Goal: Task Accomplishment & Management: Complete application form

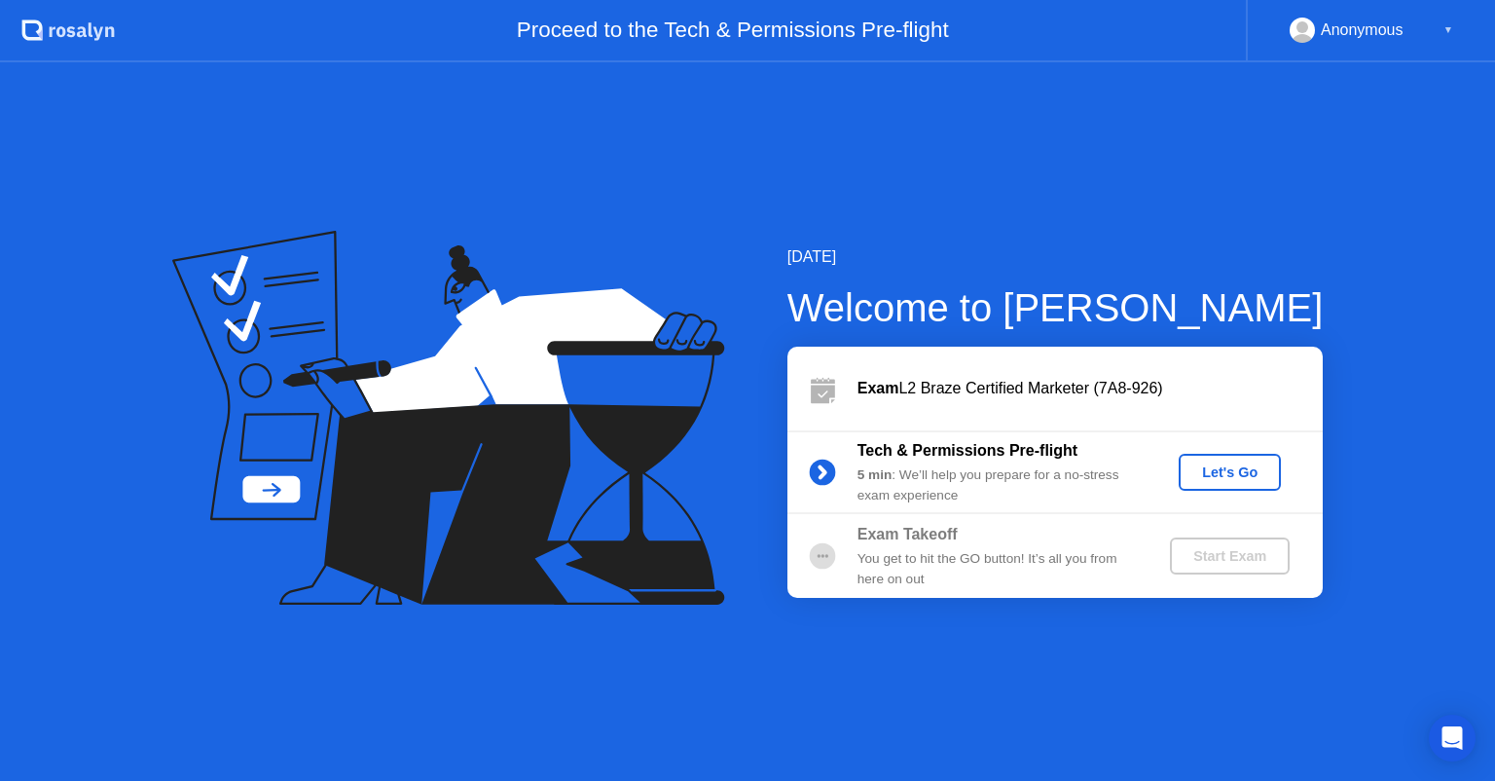
click at [1238, 471] on div "Let's Go" at bounding box center [1230, 472] width 87 height 16
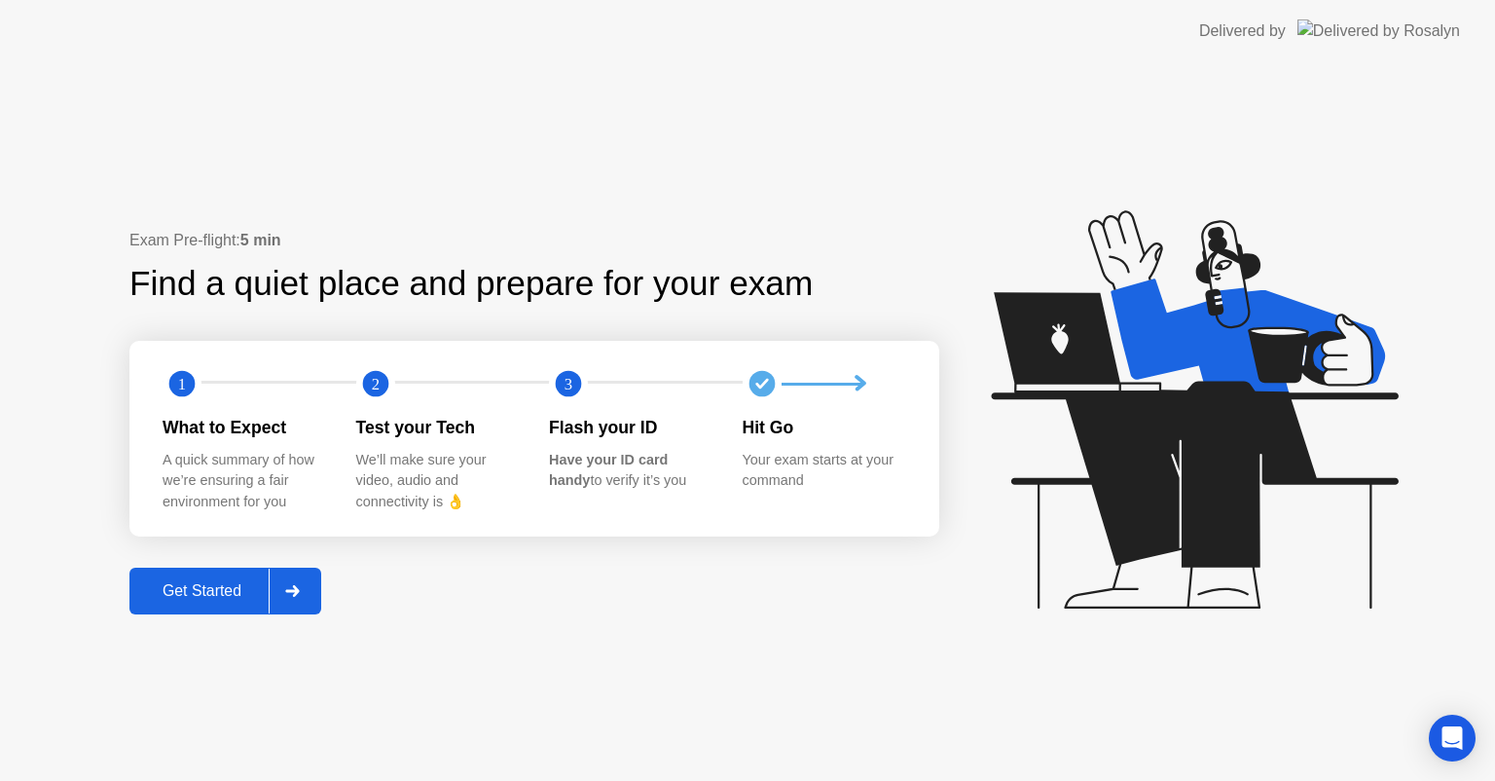
click at [191, 604] on button "Get Started" at bounding box center [225, 591] width 192 height 47
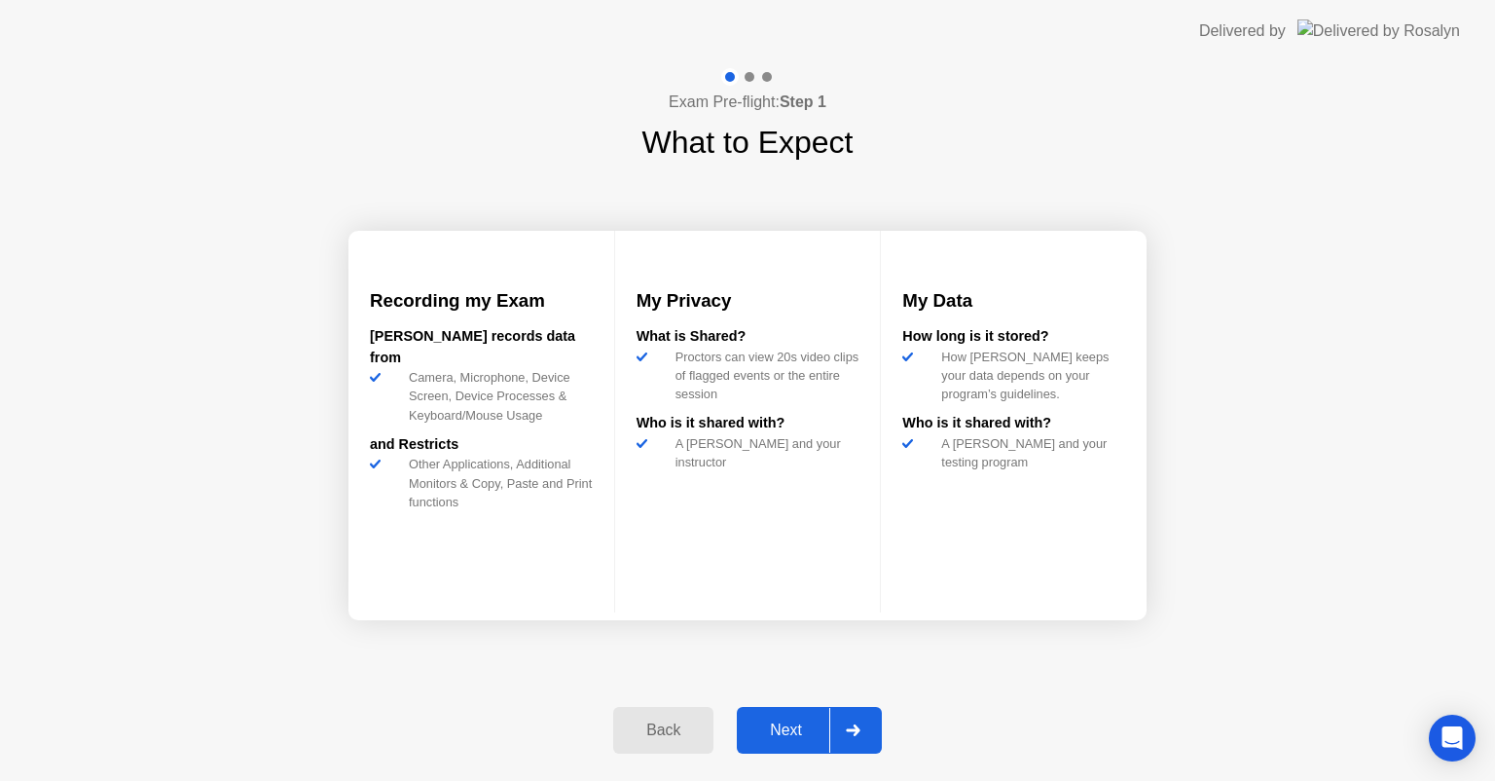
click at [759, 734] on div "Next" at bounding box center [786, 730] width 87 height 18
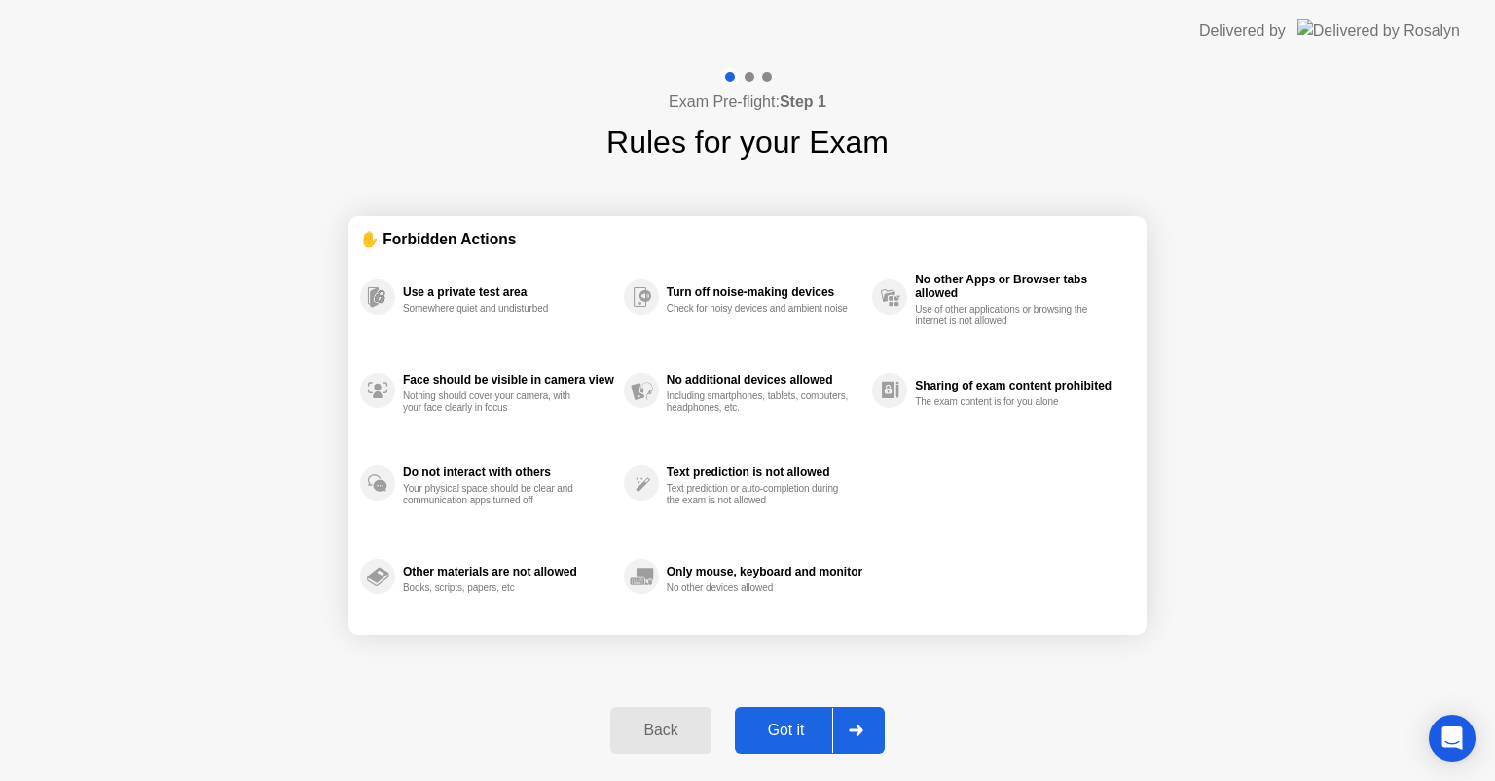
click at [772, 732] on div "Got it" at bounding box center [787, 730] width 92 height 18
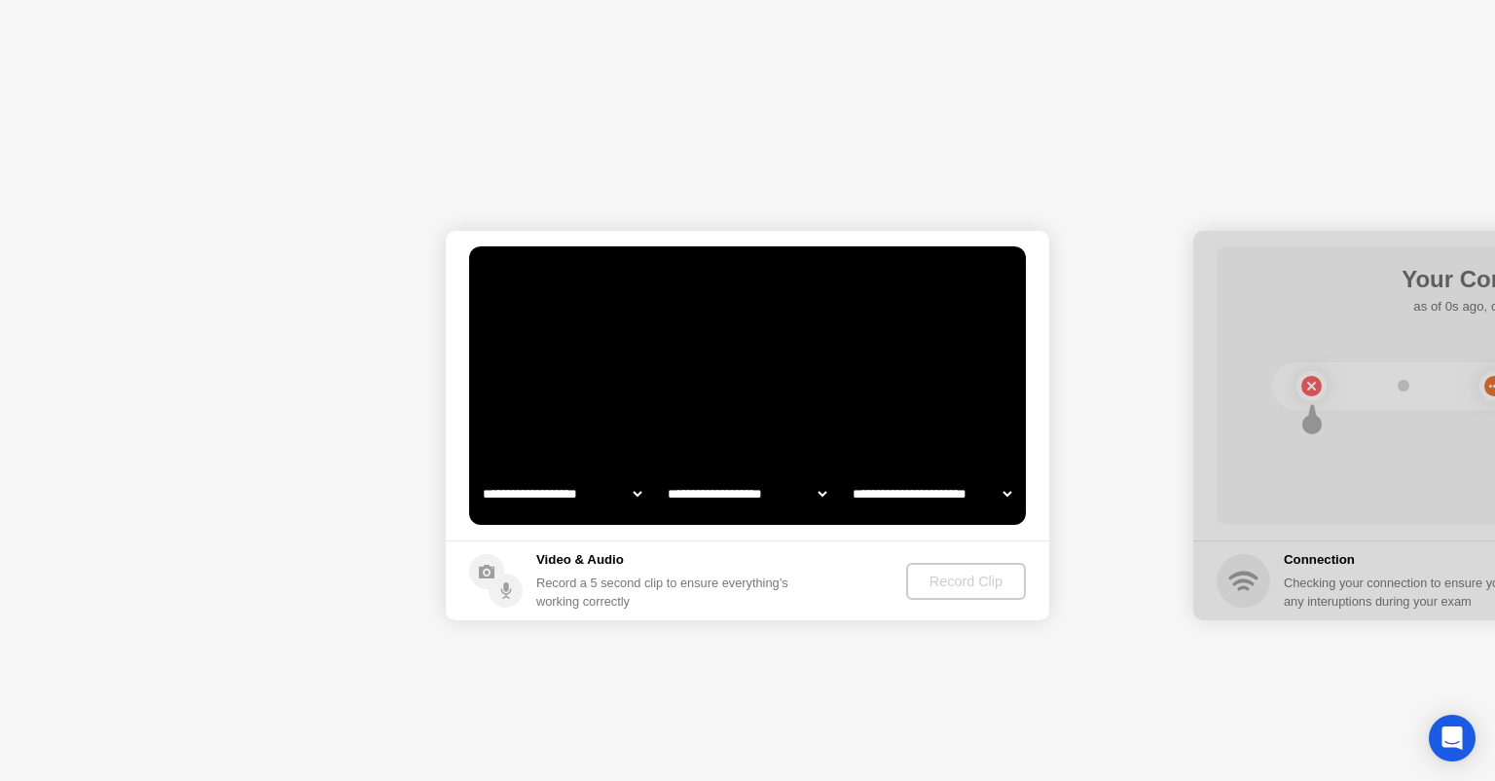
select select "**********"
select select "*******"
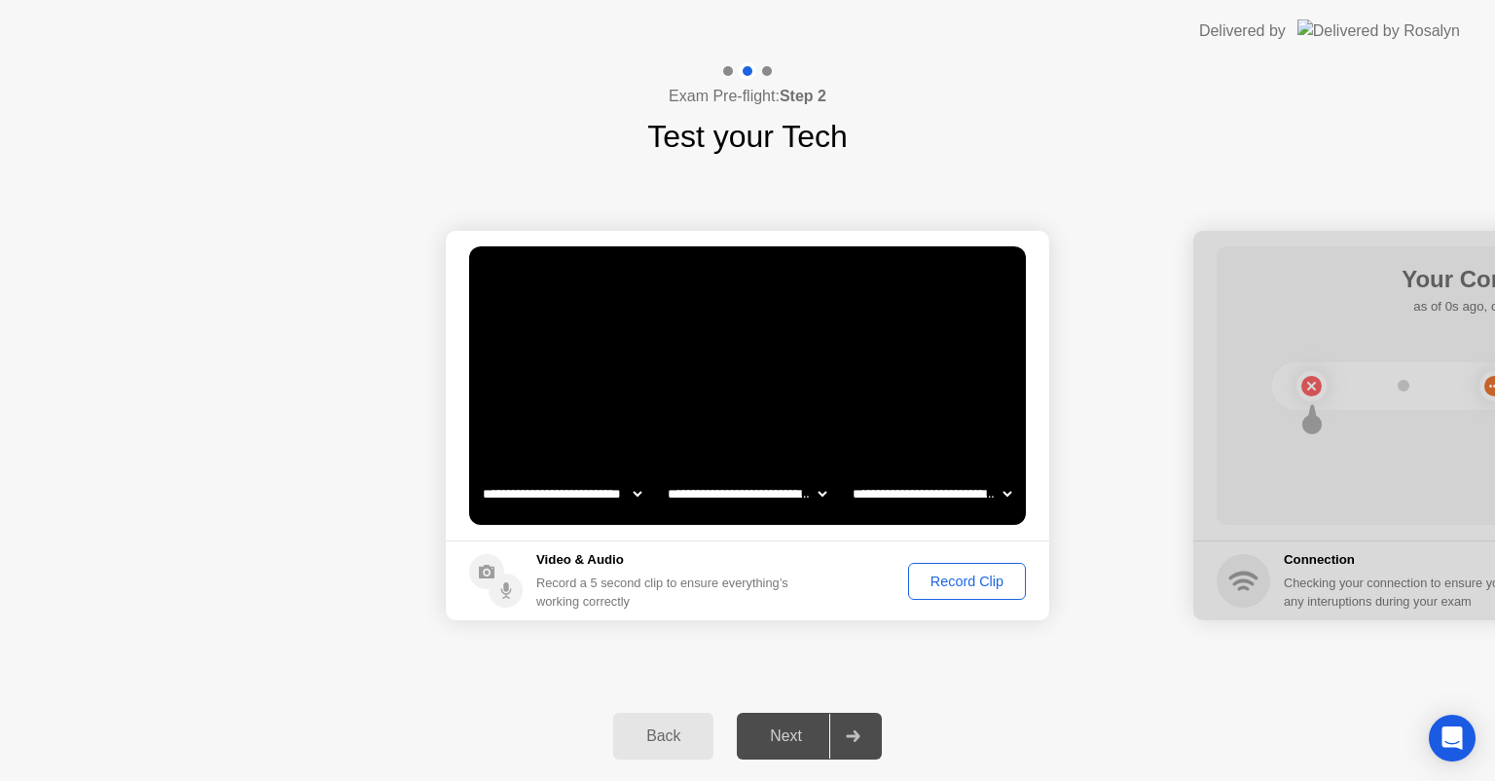
click at [919, 586] on div "Record Clip" at bounding box center [967, 581] width 104 height 16
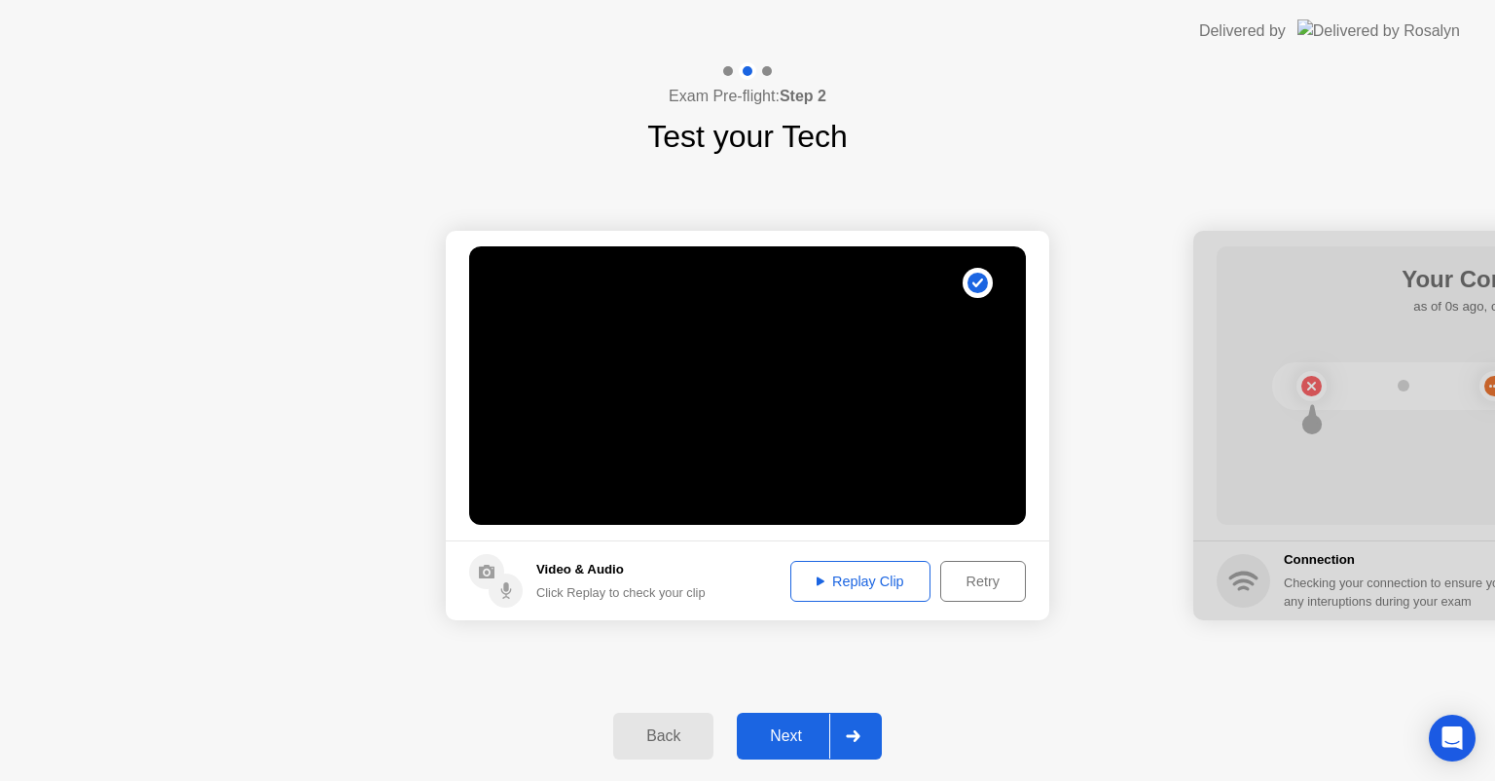
click at [903, 586] on div "Replay Clip" at bounding box center [860, 581] width 127 height 16
click at [766, 736] on div "Next" at bounding box center [786, 736] width 87 height 18
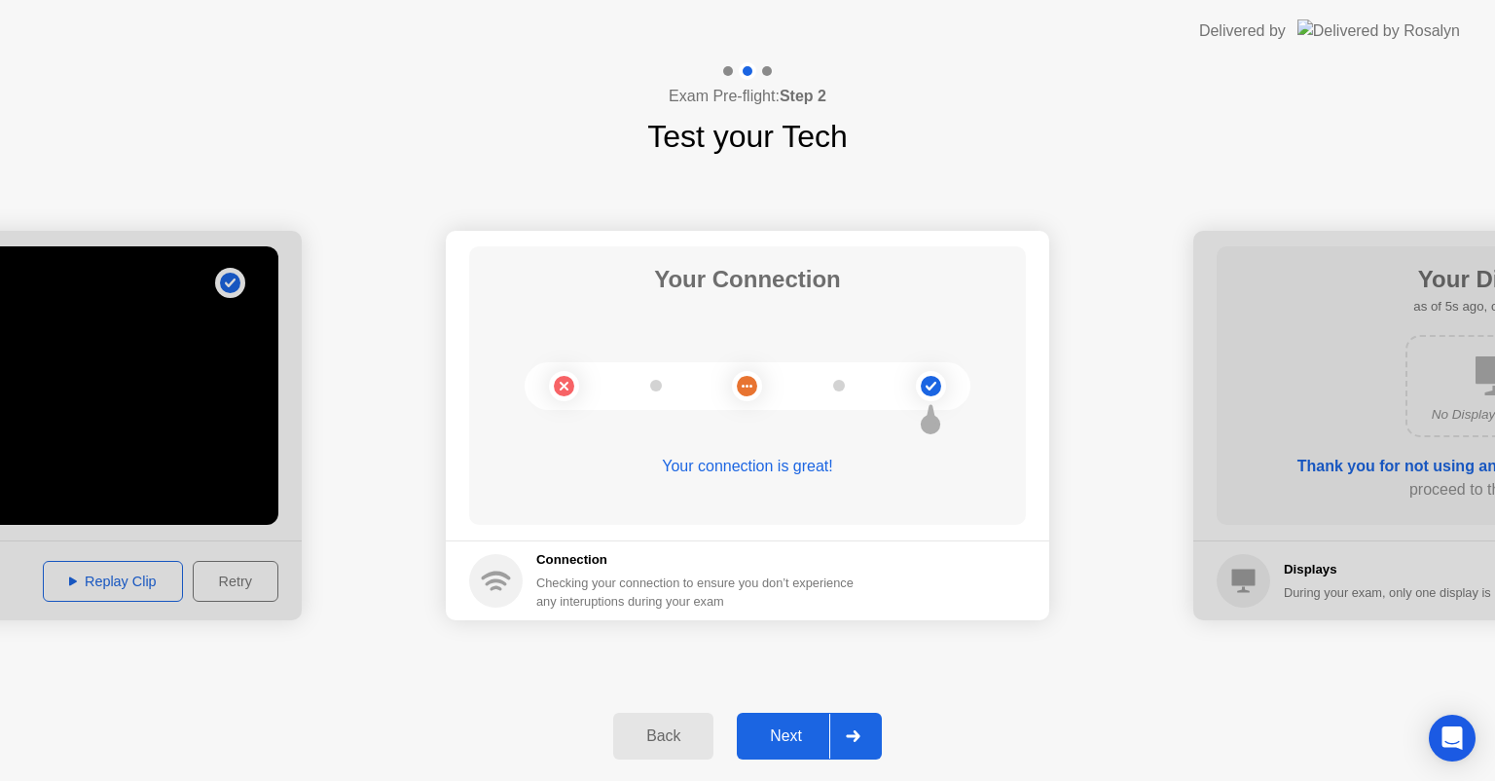
click at [766, 736] on div "Next" at bounding box center [786, 736] width 87 height 18
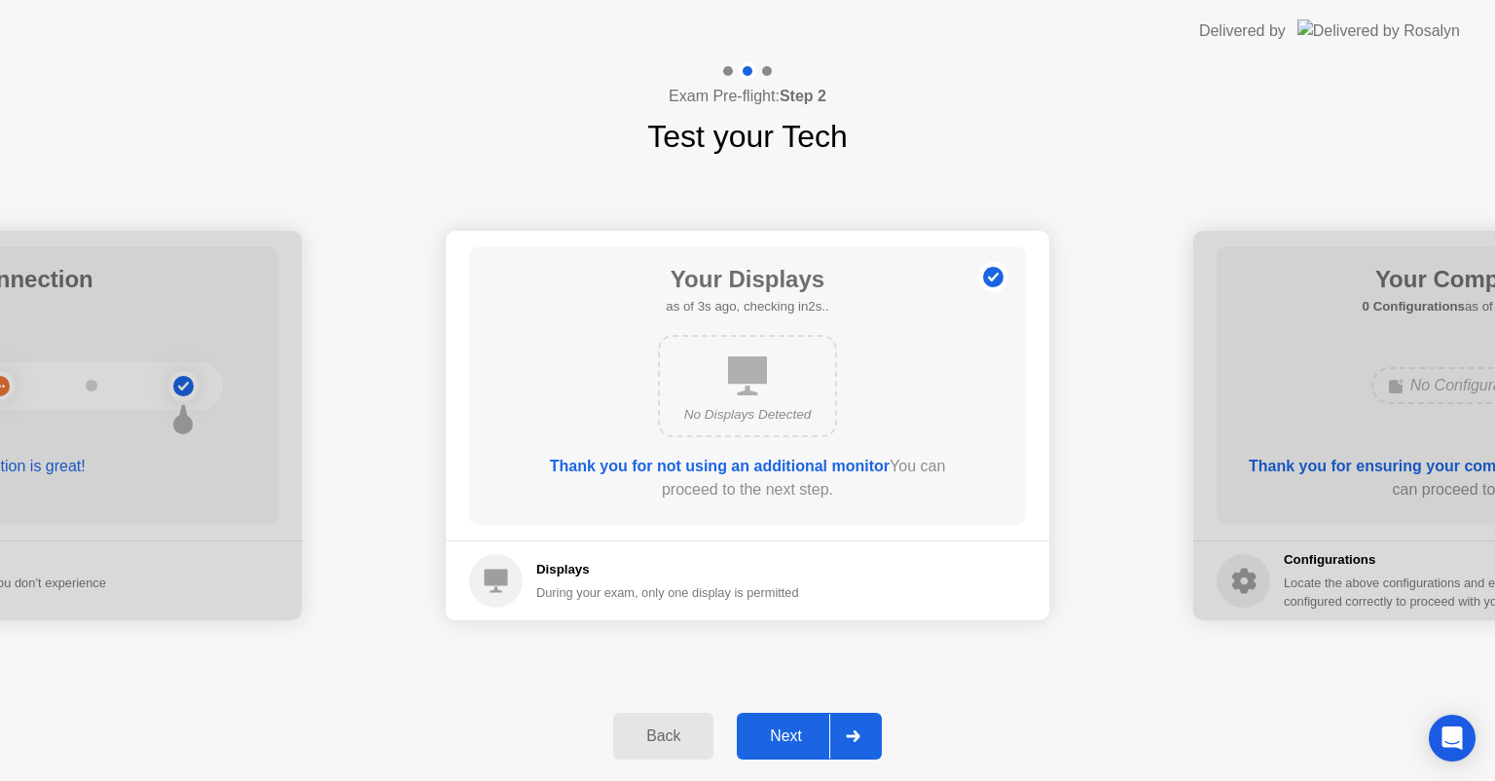
click at [766, 736] on div "Next" at bounding box center [786, 736] width 87 height 18
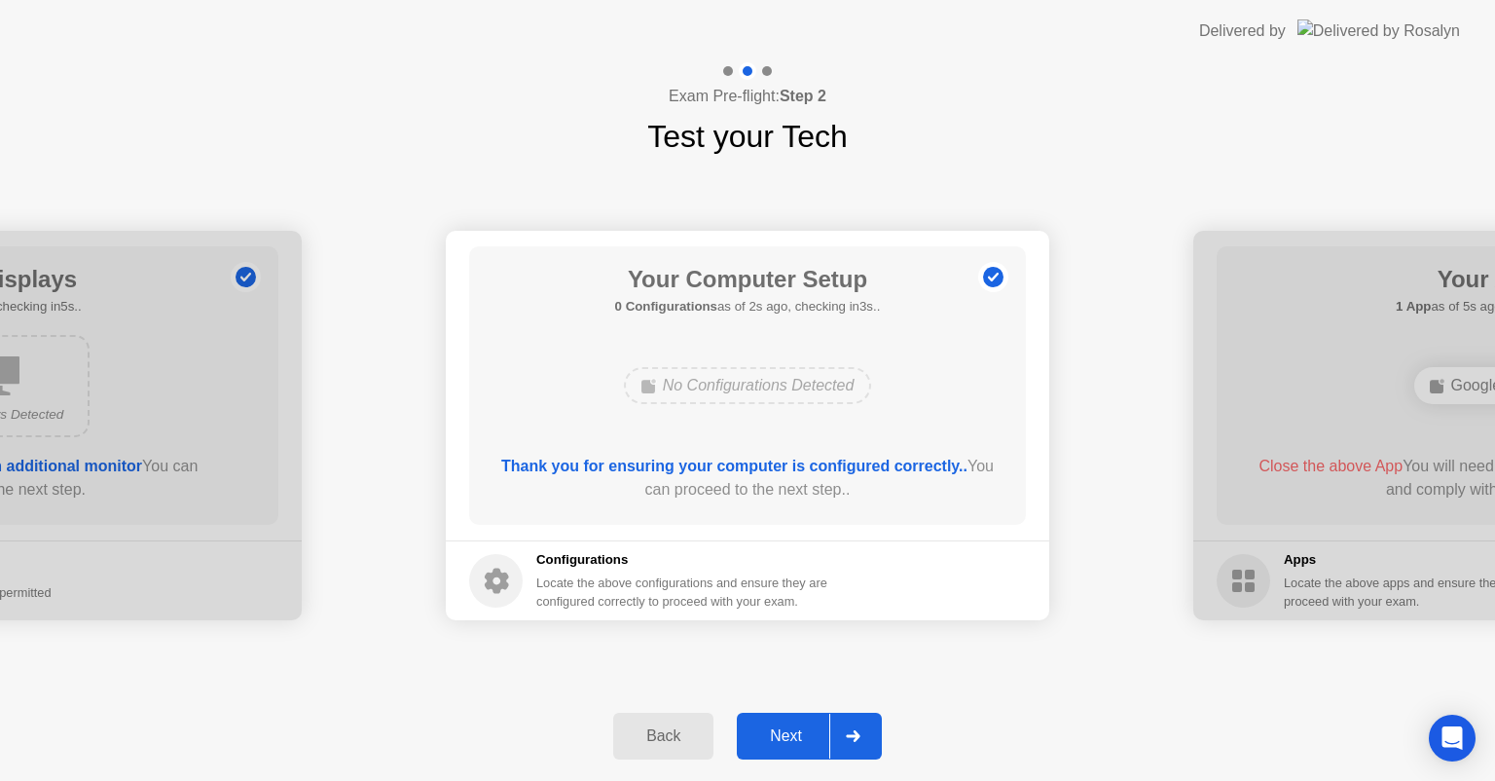
click at [766, 736] on div "Next" at bounding box center [786, 736] width 87 height 18
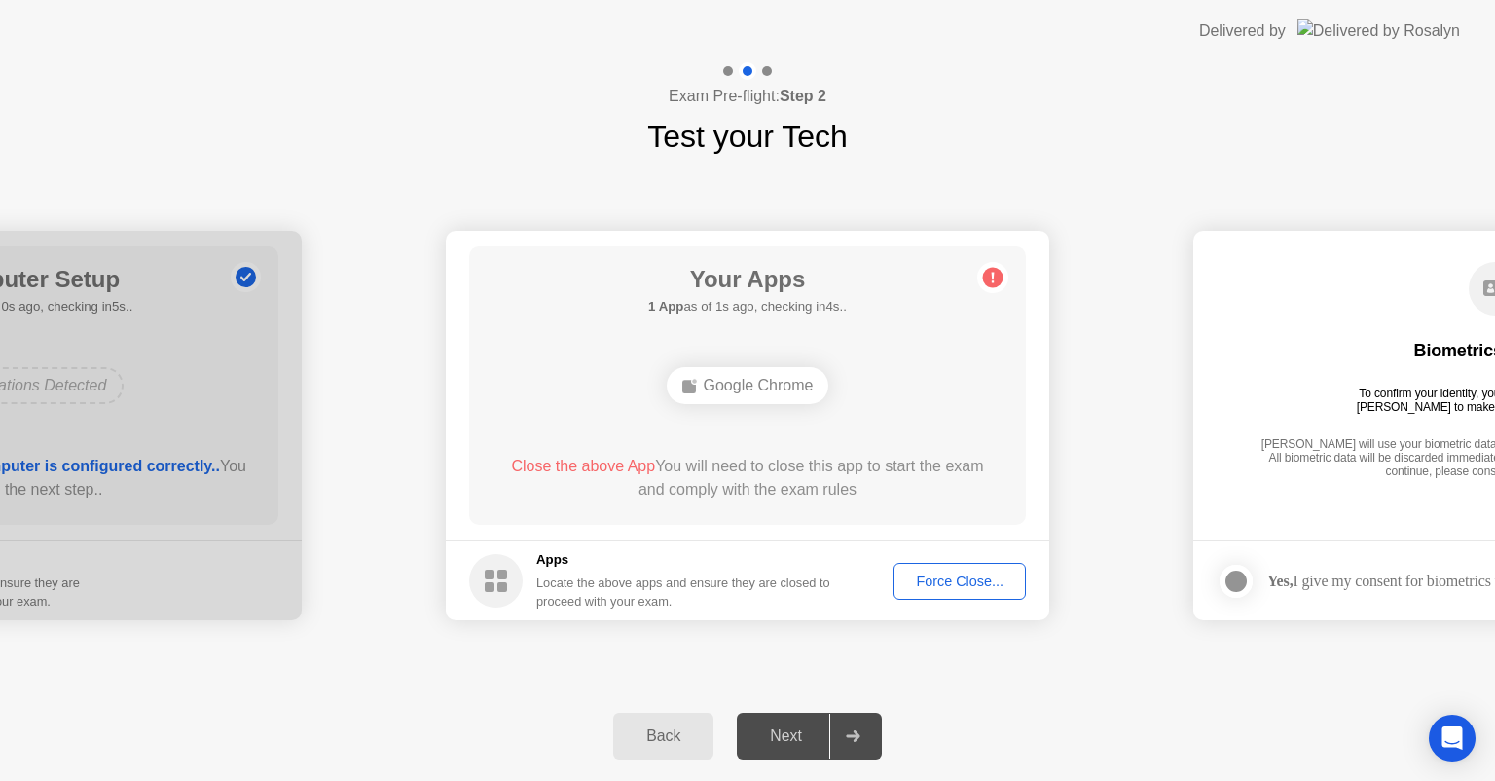
click at [964, 586] on div "Force Close..." at bounding box center [959, 581] width 119 height 16
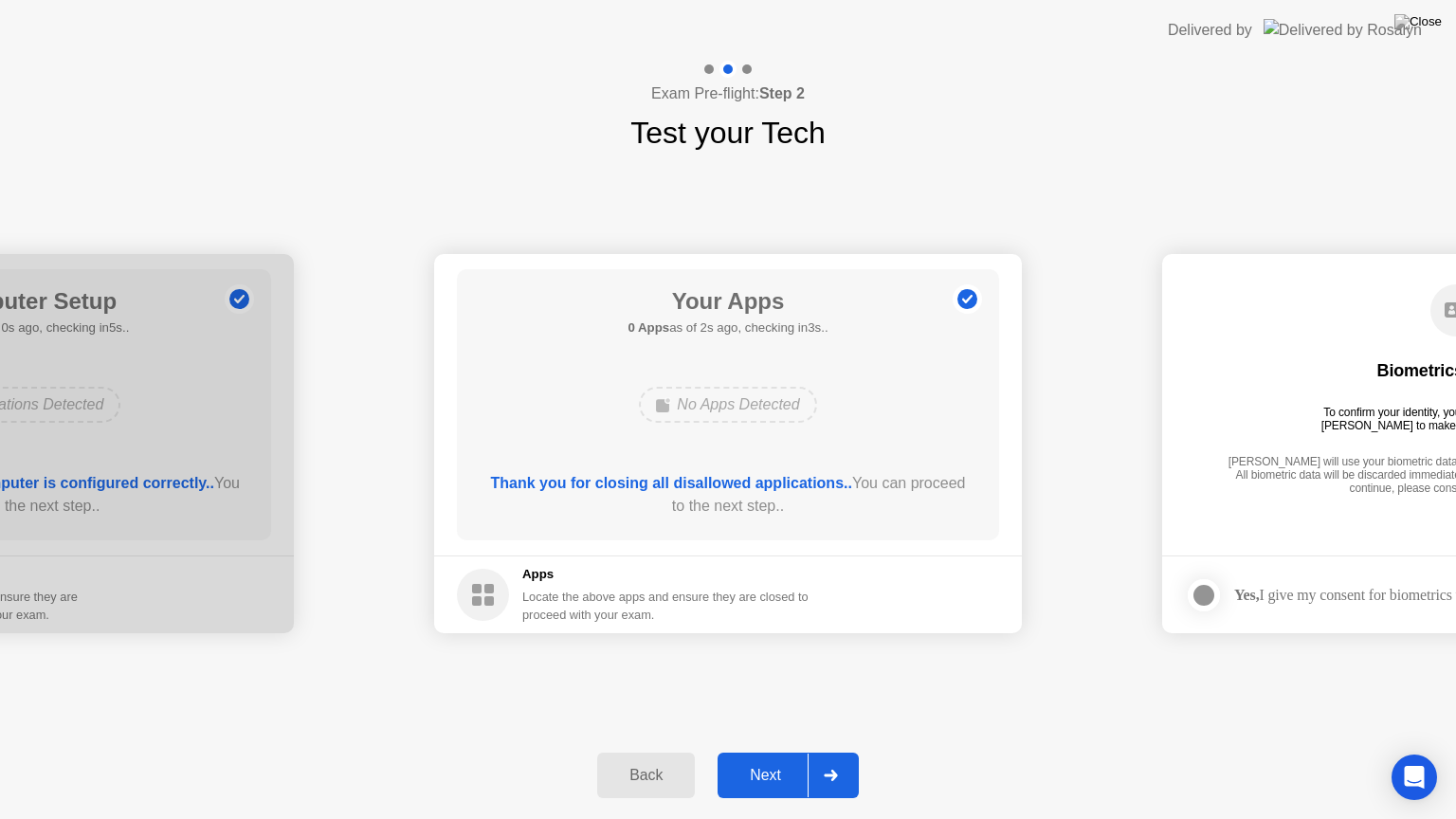
click at [770, 760] on div "Next" at bounding box center [765, 776] width 85 height 18
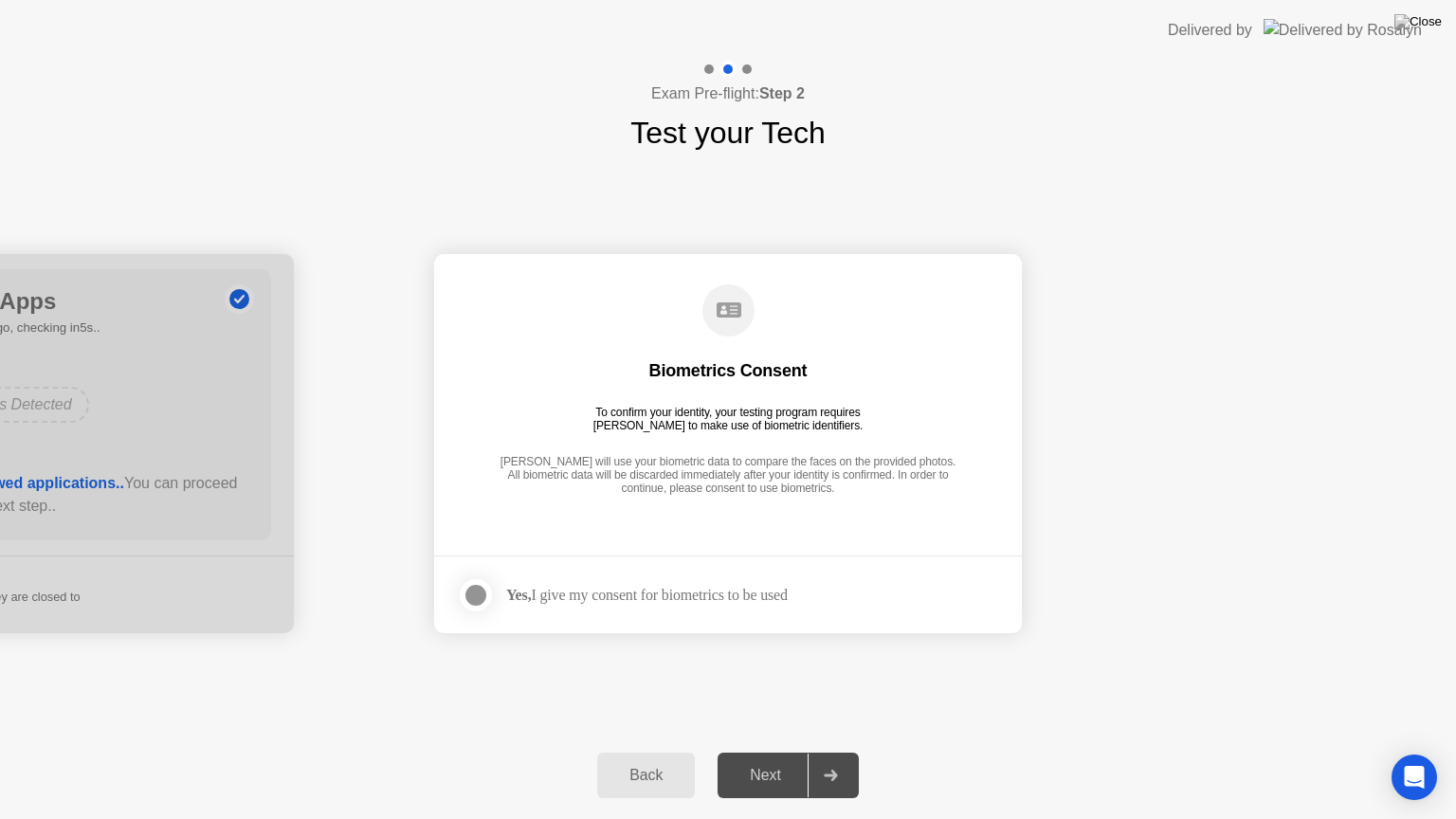
click at [474, 602] on div at bounding box center [475, 595] width 22 height 22
click at [763, 760] on div "Next" at bounding box center [765, 776] width 85 height 18
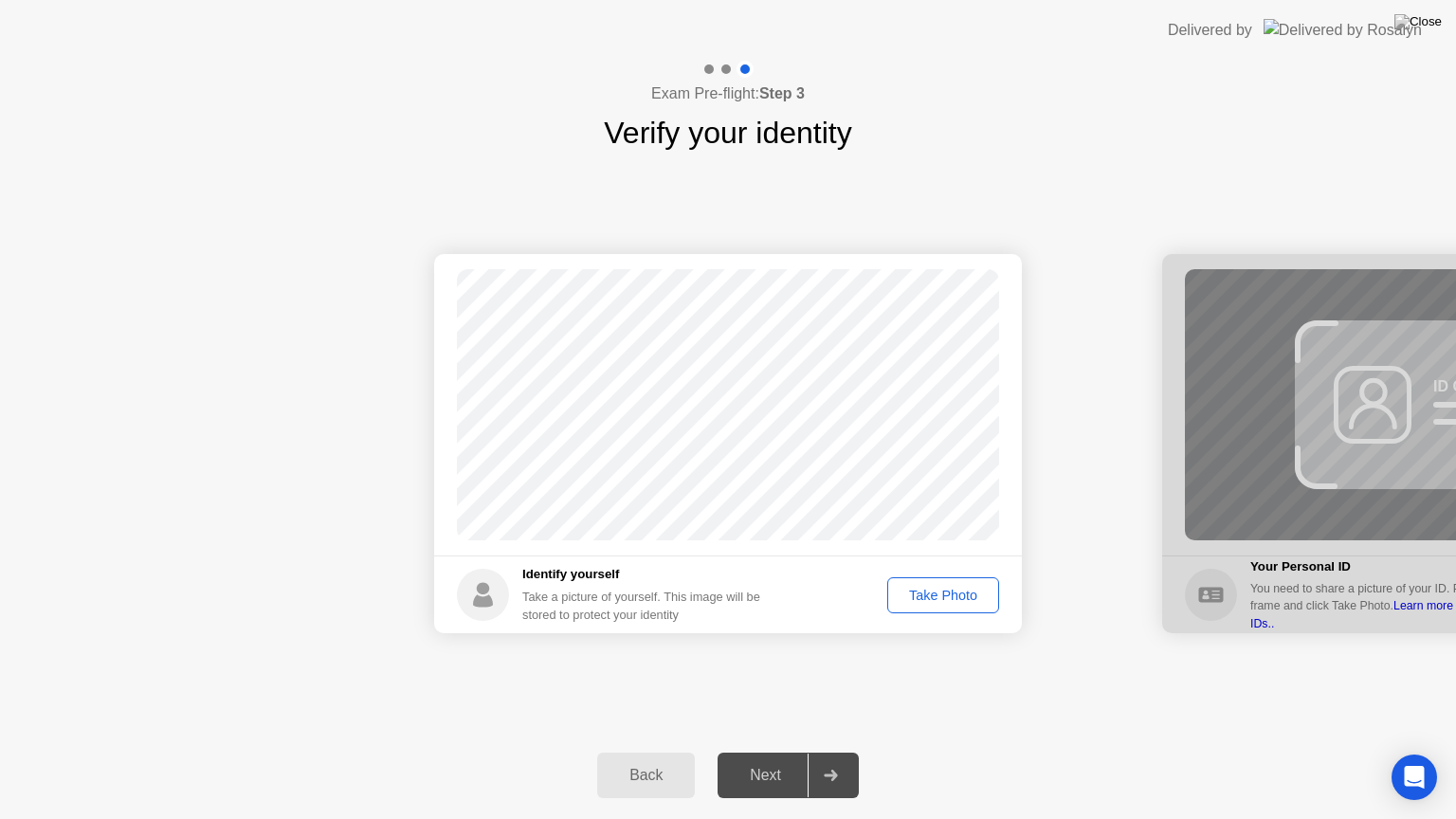
click at [911, 603] on div "Take Photo" at bounding box center [943, 596] width 98 height 16
click at [766, 760] on div "Next" at bounding box center [765, 776] width 85 height 18
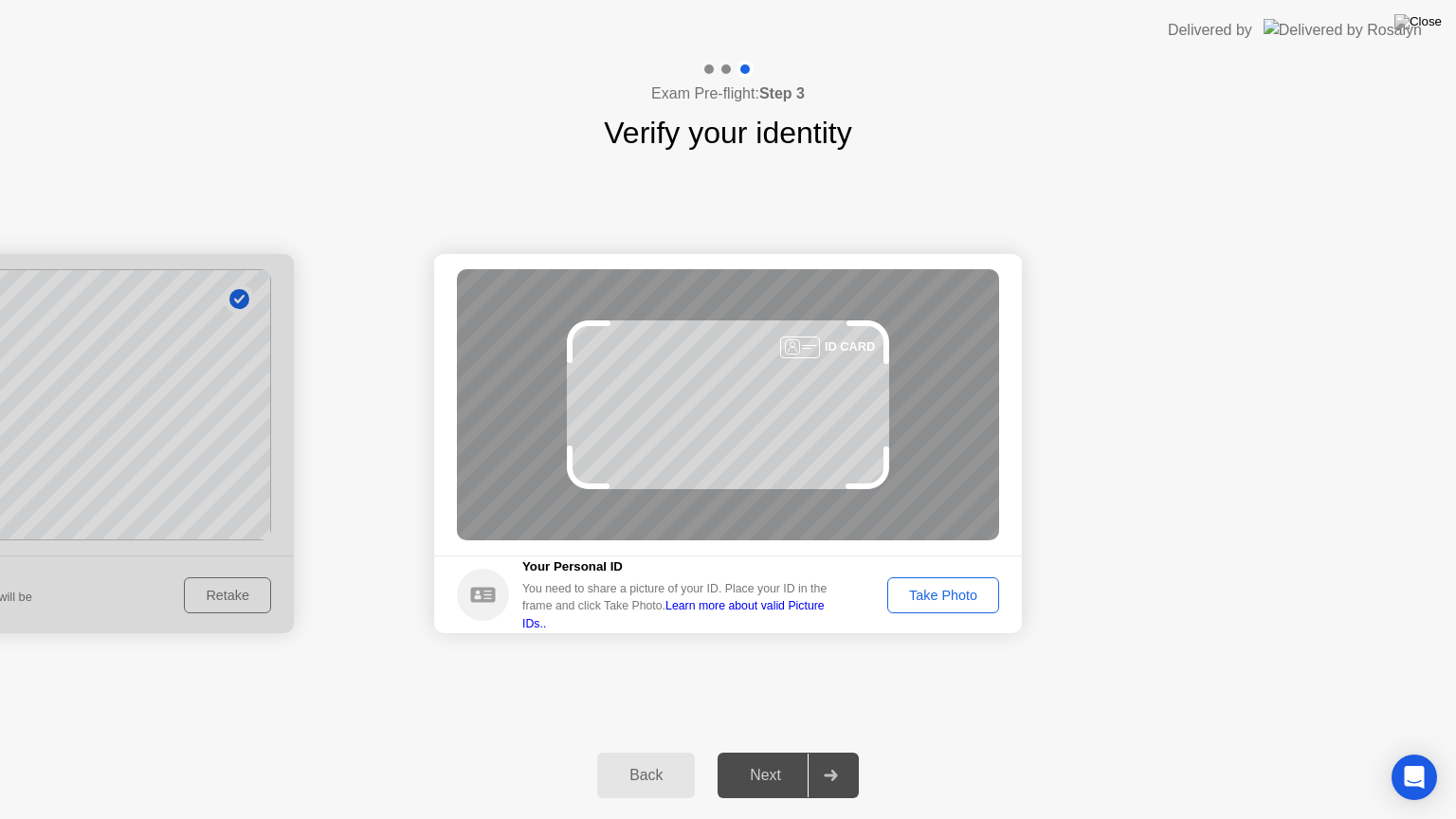
click at [948, 599] on div "Take Photo" at bounding box center [943, 596] width 98 height 16
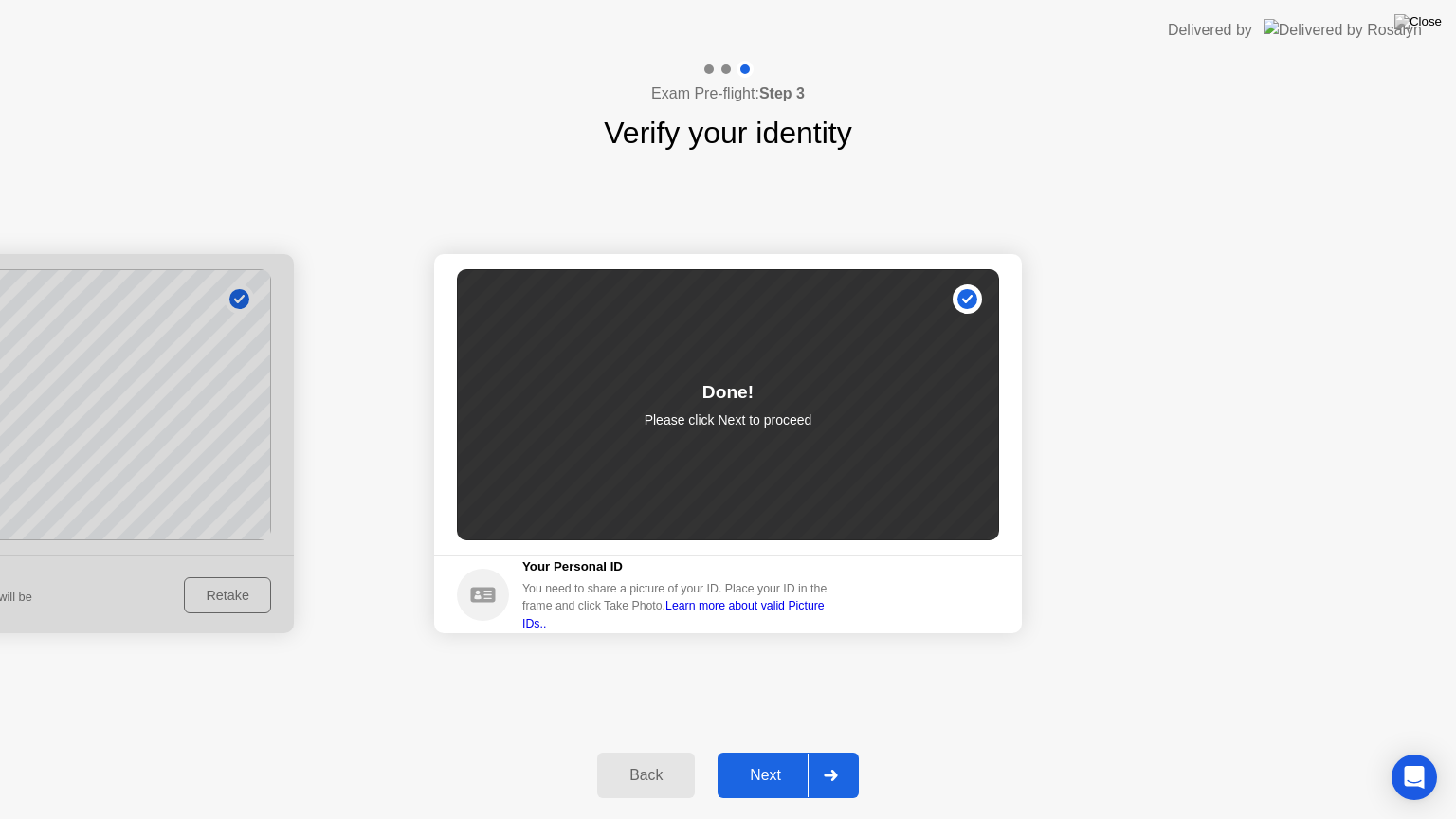
click at [778, 760] on div "Next" at bounding box center [765, 776] width 85 height 18
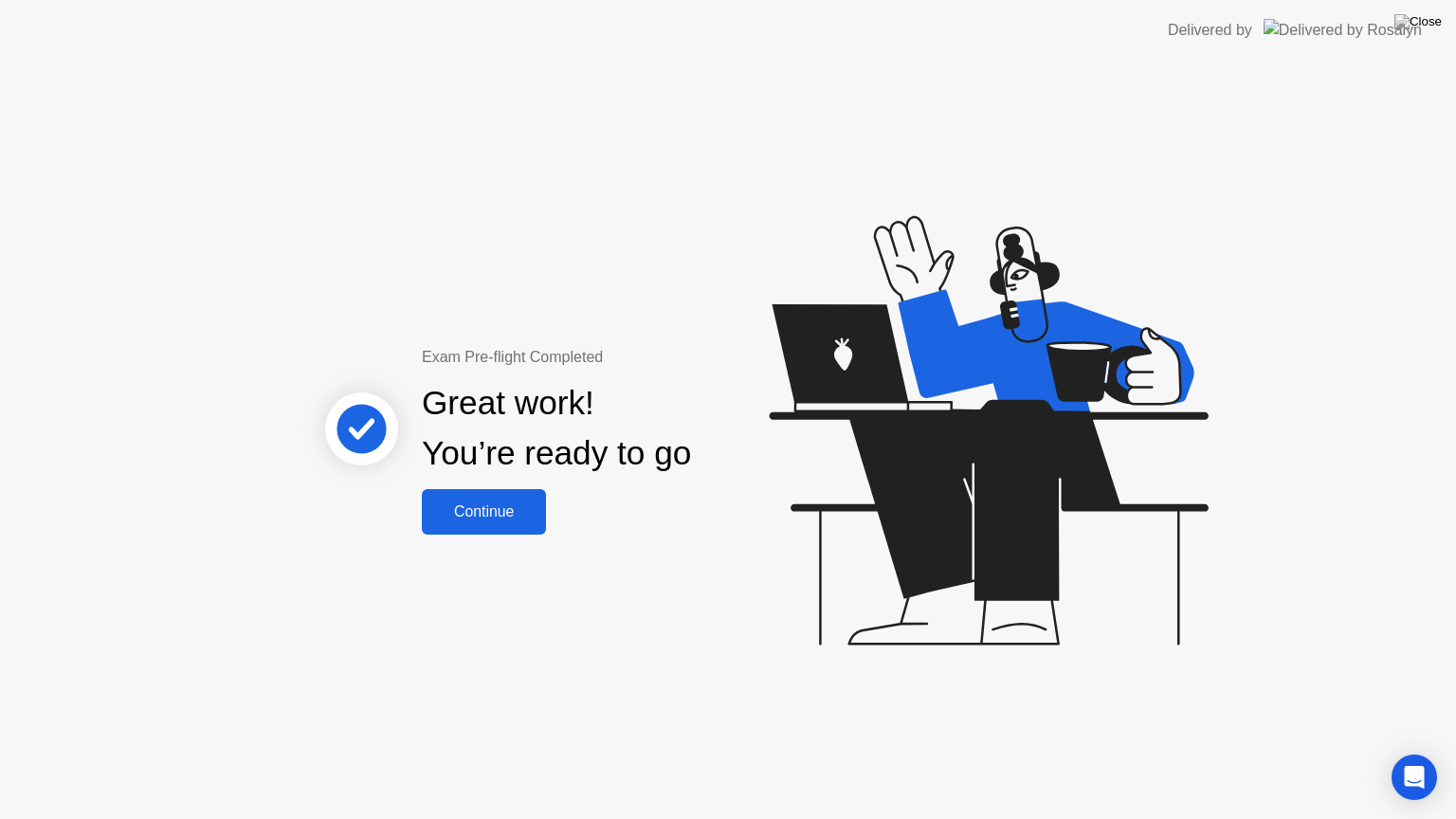
click at [493, 508] on div "Continue" at bounding box center [484, 512] width 113 height 18
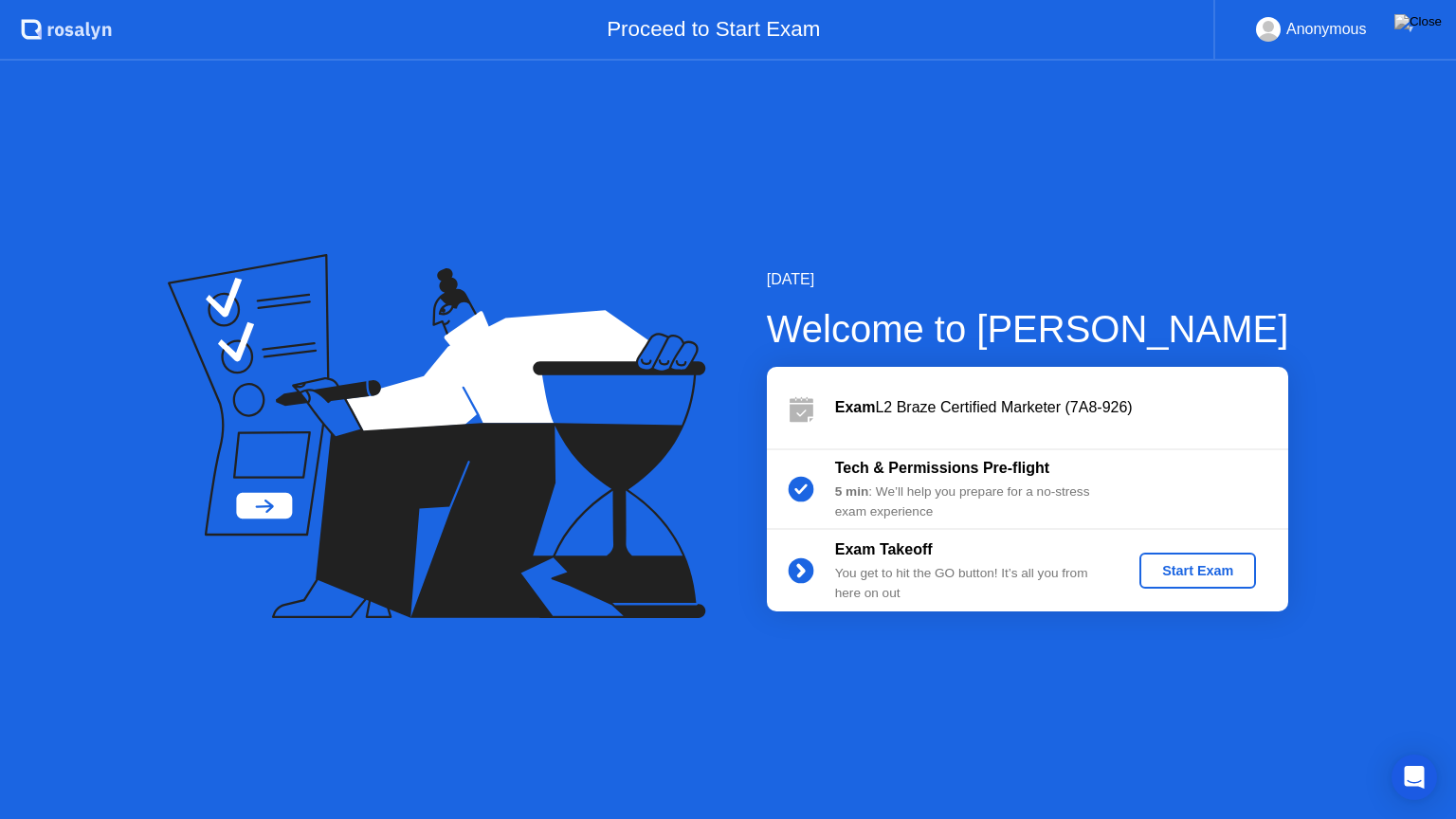
click at [1165, 574] on div "Start Exam" at bounding box center [1198, 571] width 101 height 16
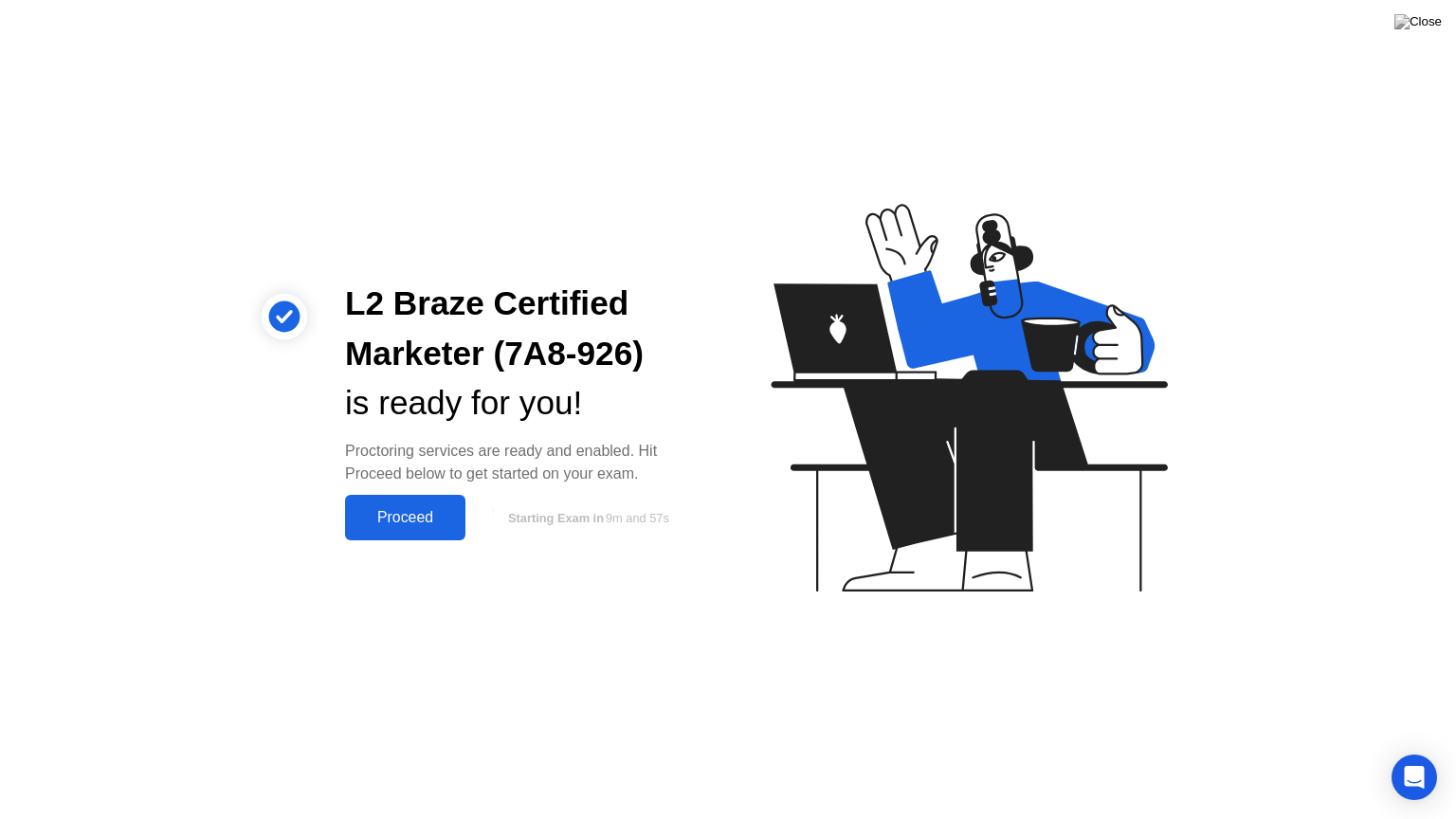
click at [433, 517] on div "Proceed" at bounding box center [405, 518] width 109 height 18
